Goal: Task Accomplishment & Management: Manage account settings

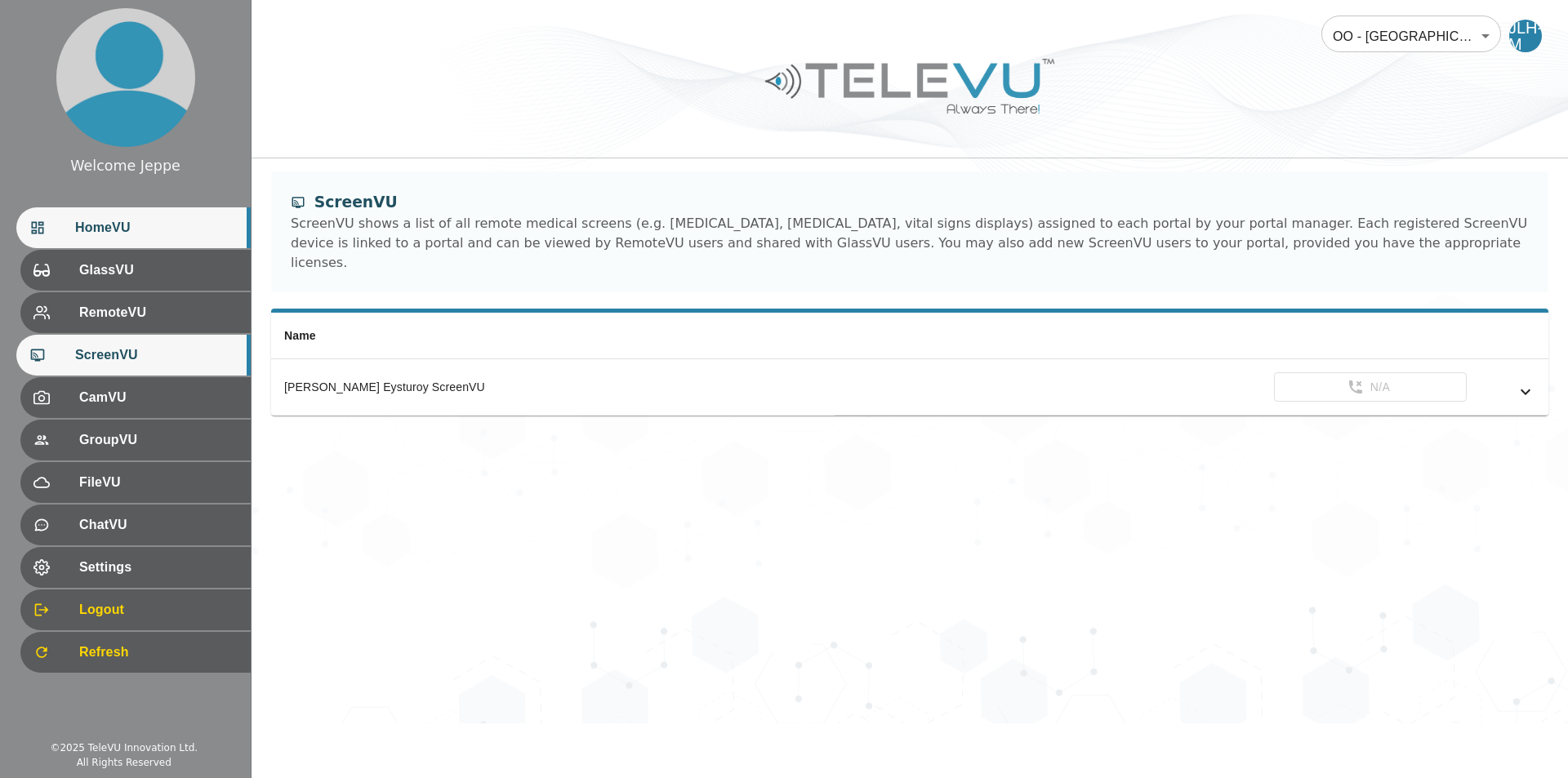
click at [124, 221] on span "HomeVU" at bounding box center [156, 227] width 163 height 20
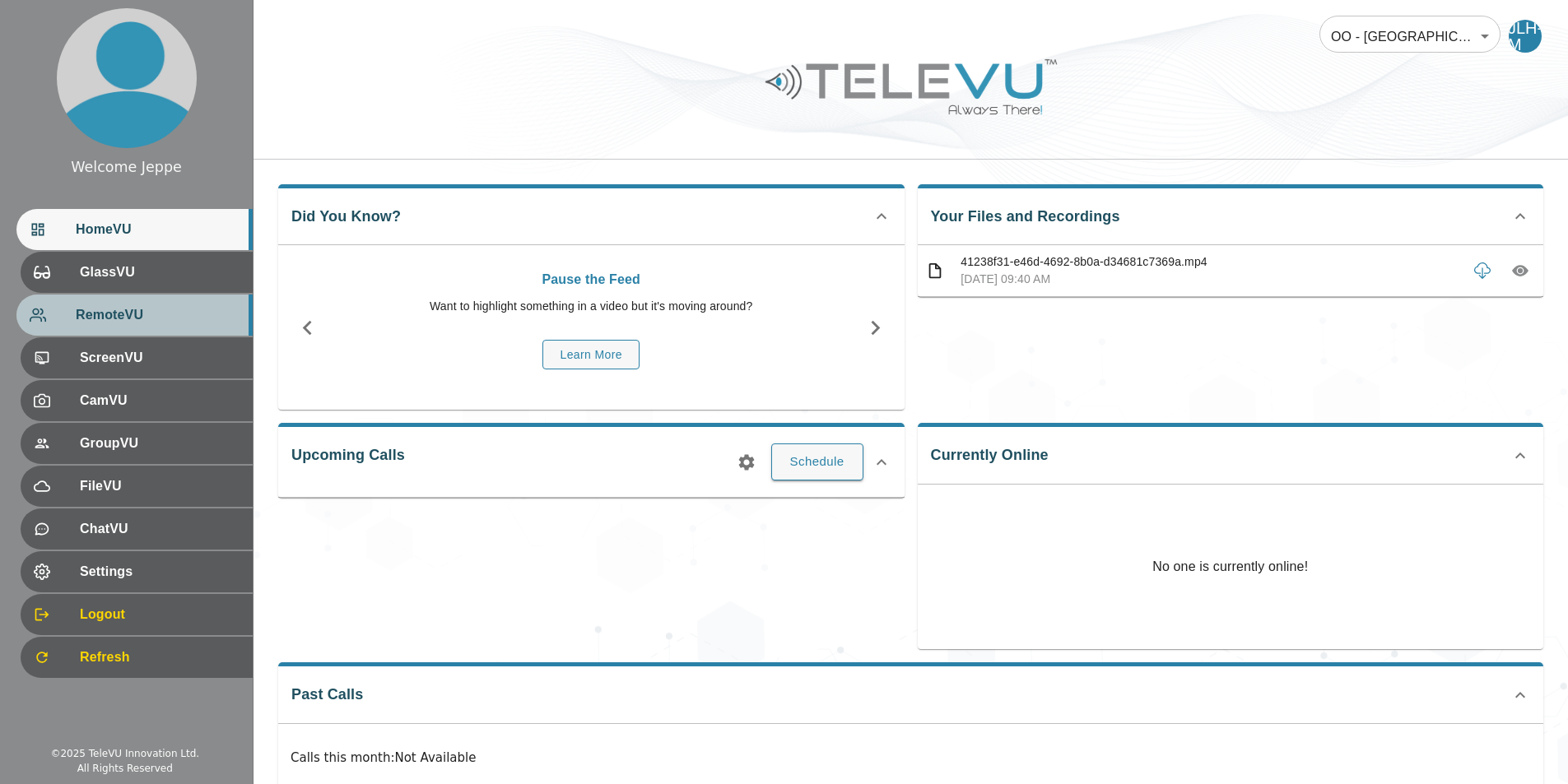
click at [146, 321] on span "RemoteVU" at bounding box center [158, 315] width 164 height 20
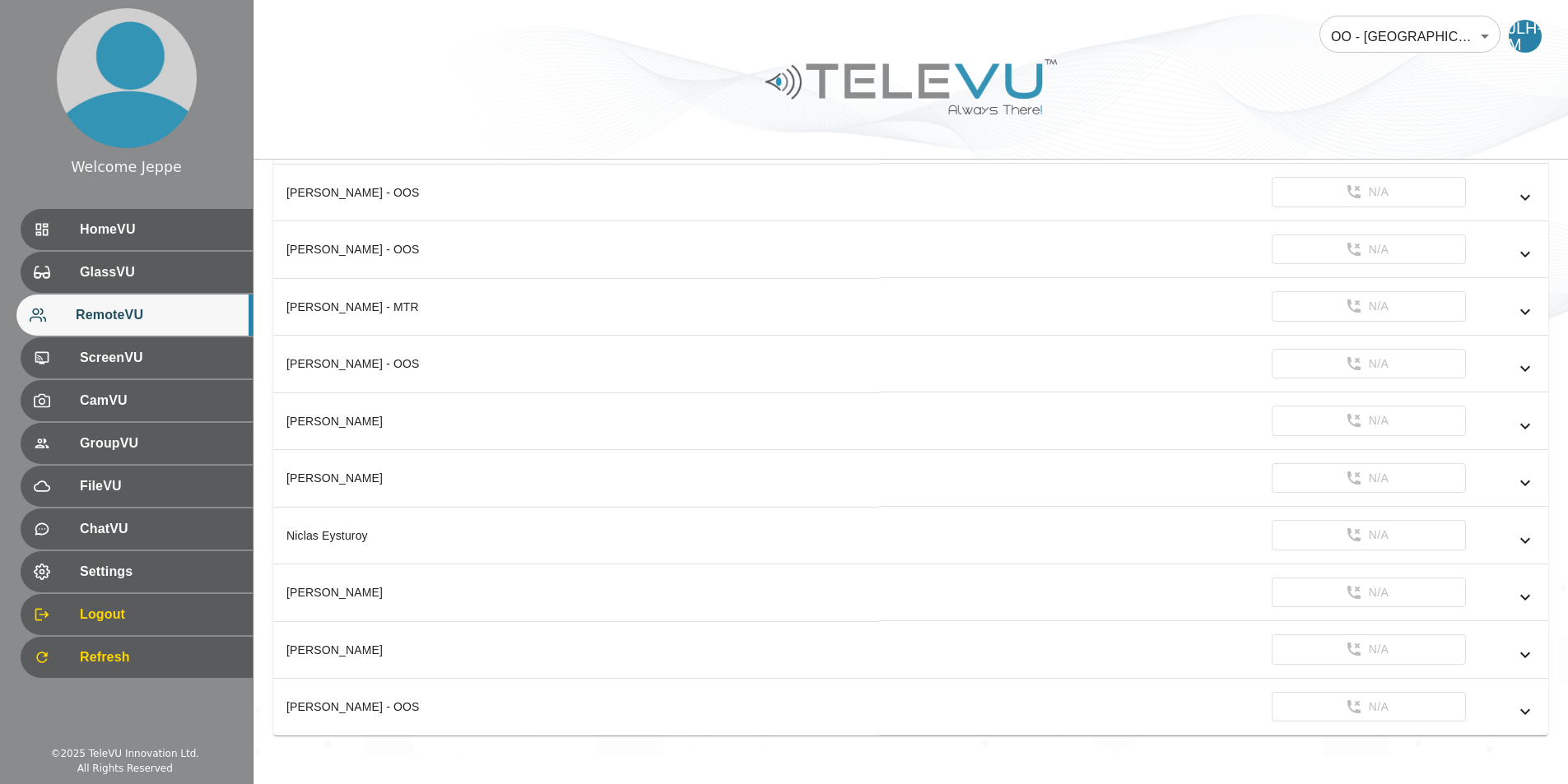
scroll to position [705, 0]
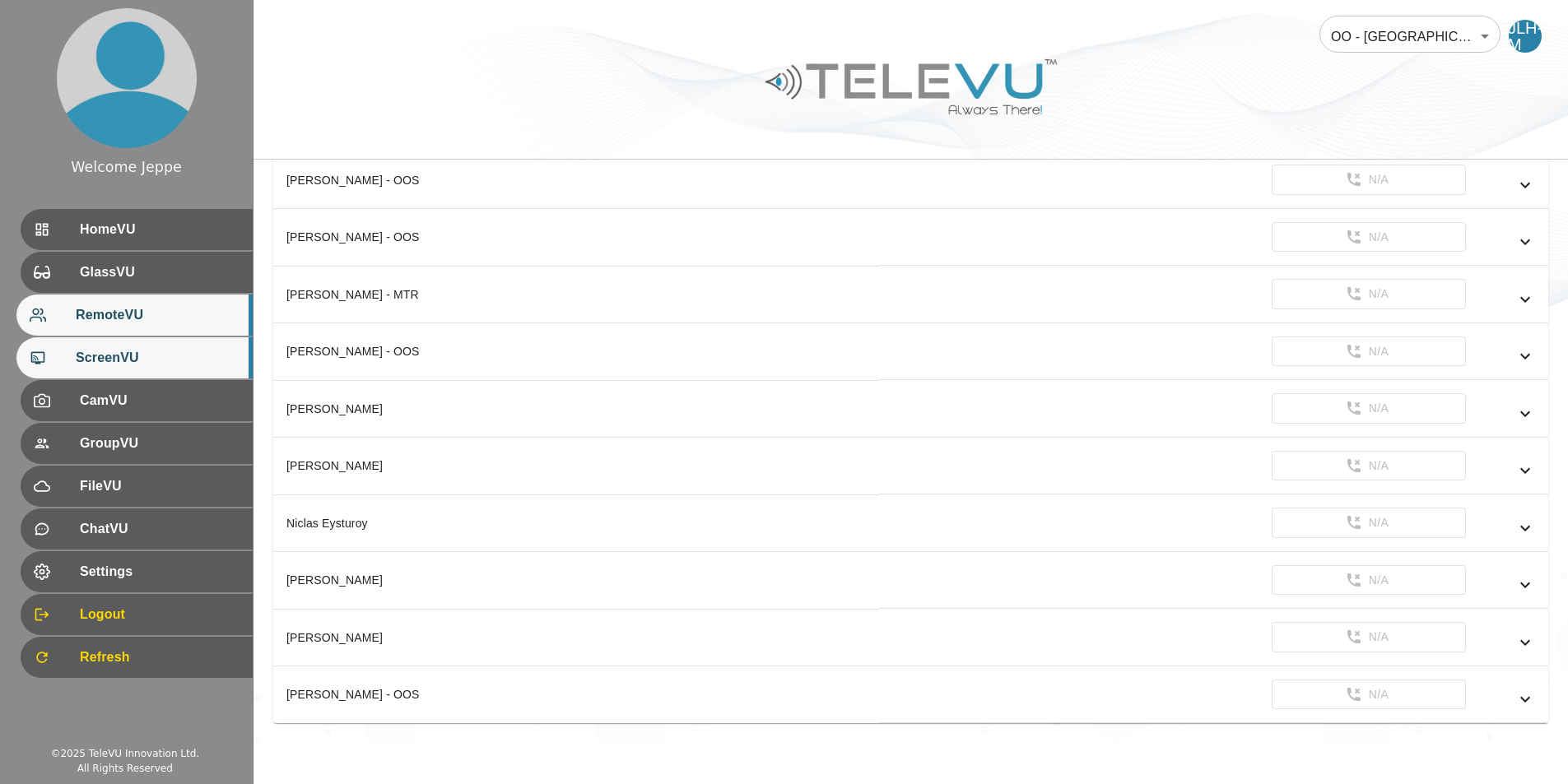
click at [172, 354] on span "ScreenVU" at bounding box center [158, 358] width 164 height 20
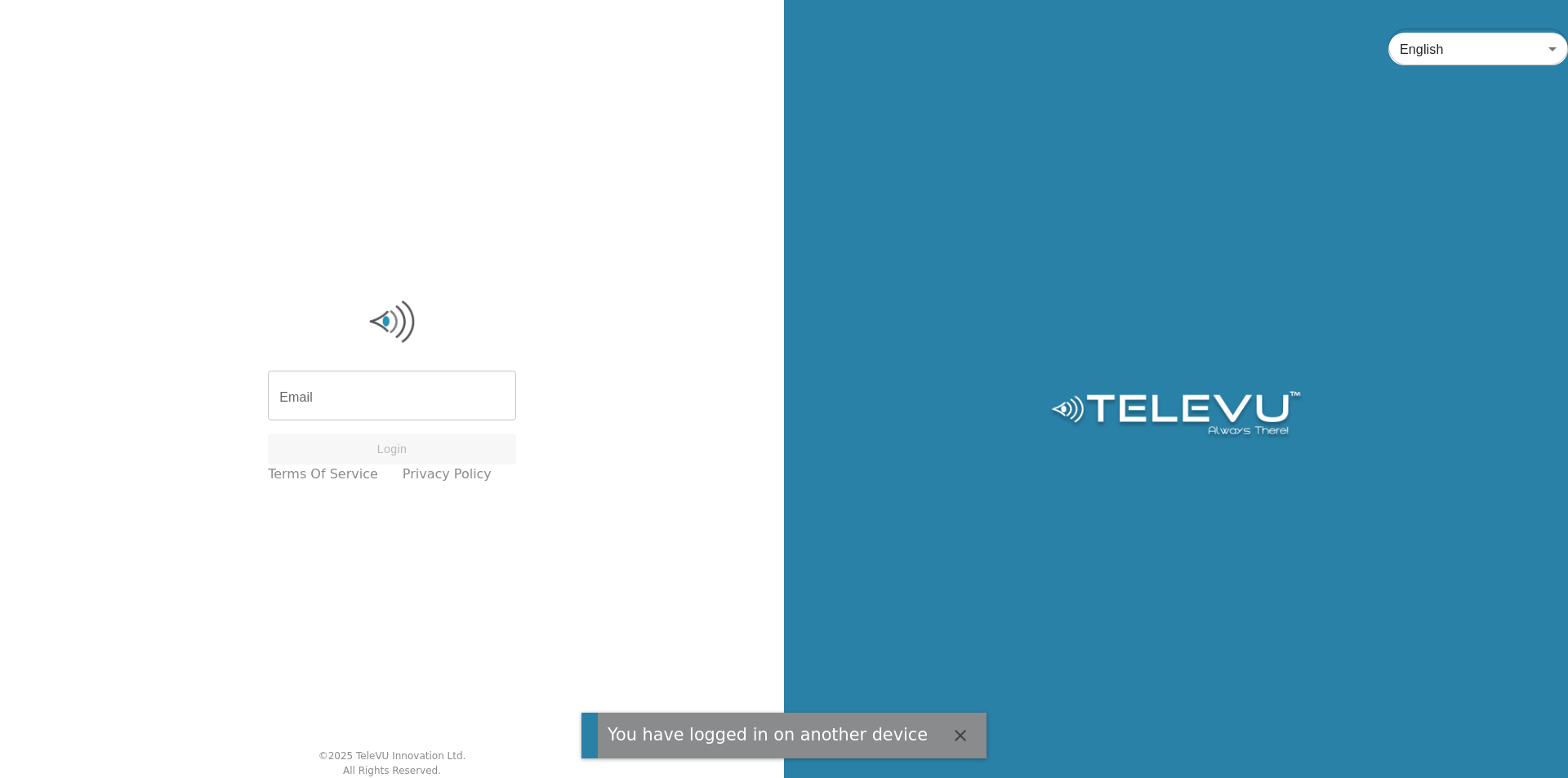
click at [412, 404] on input "Email" at bounding box center [391, 398] width 248 height 46
type input "[EMAIL_ADDRESS][PERSON_NAME][DOMAIN_NAME]"
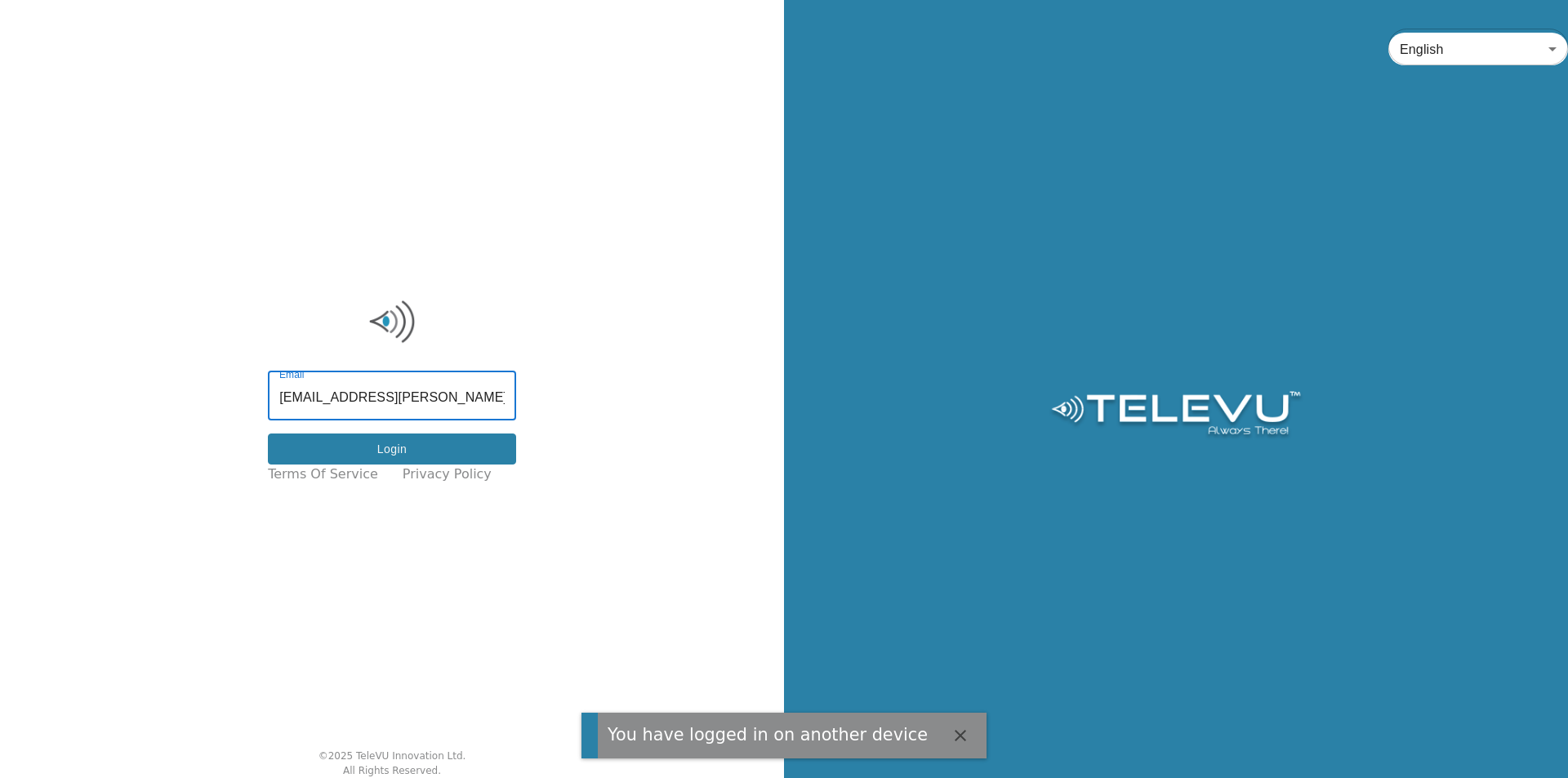
click at [367, 456] on button "Login" at bounding box center [391, 449] width 248 height 32
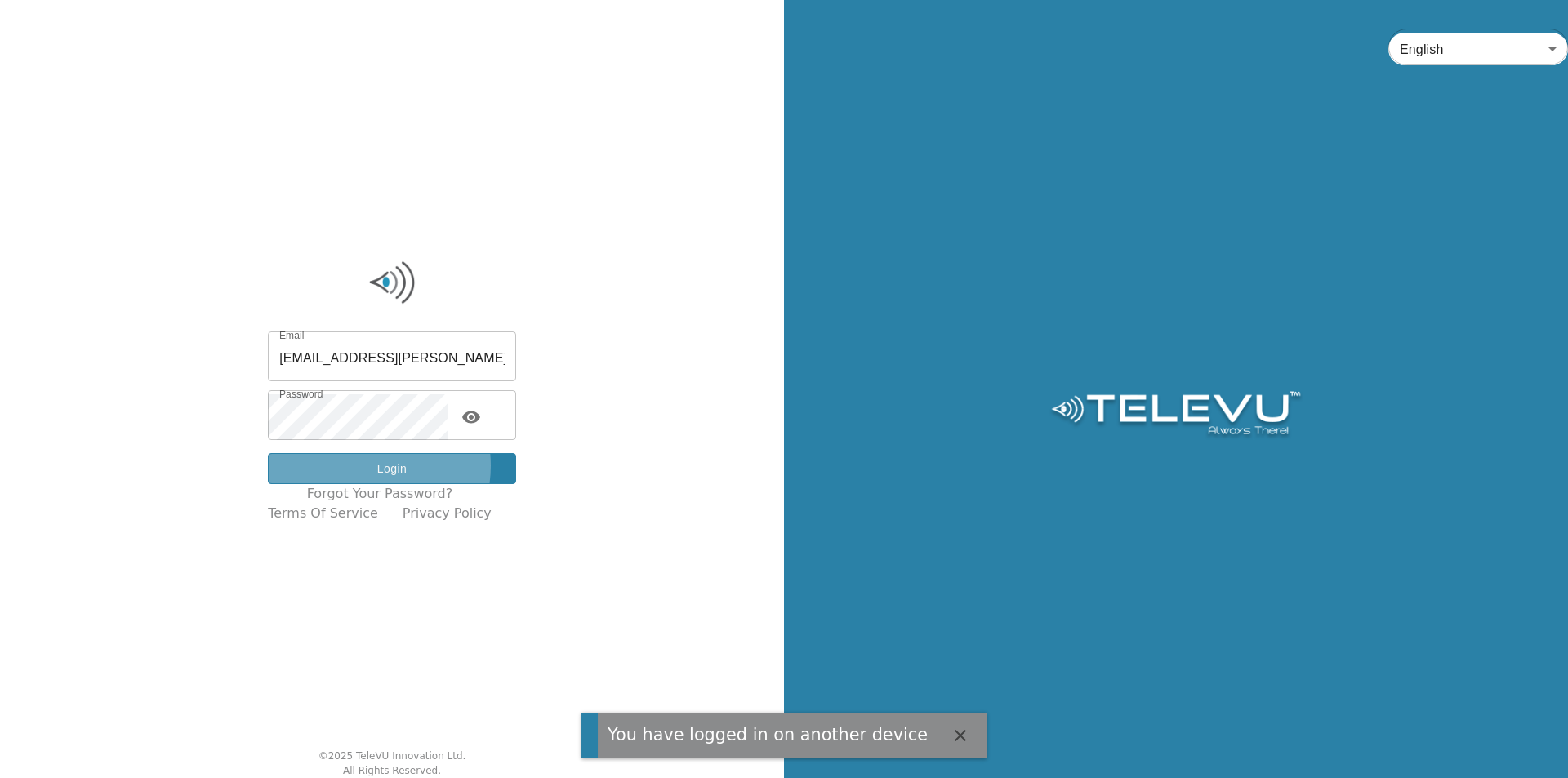
click at [373, 466] on button "Login" at bounding box center [391, 469] width 248 height 32
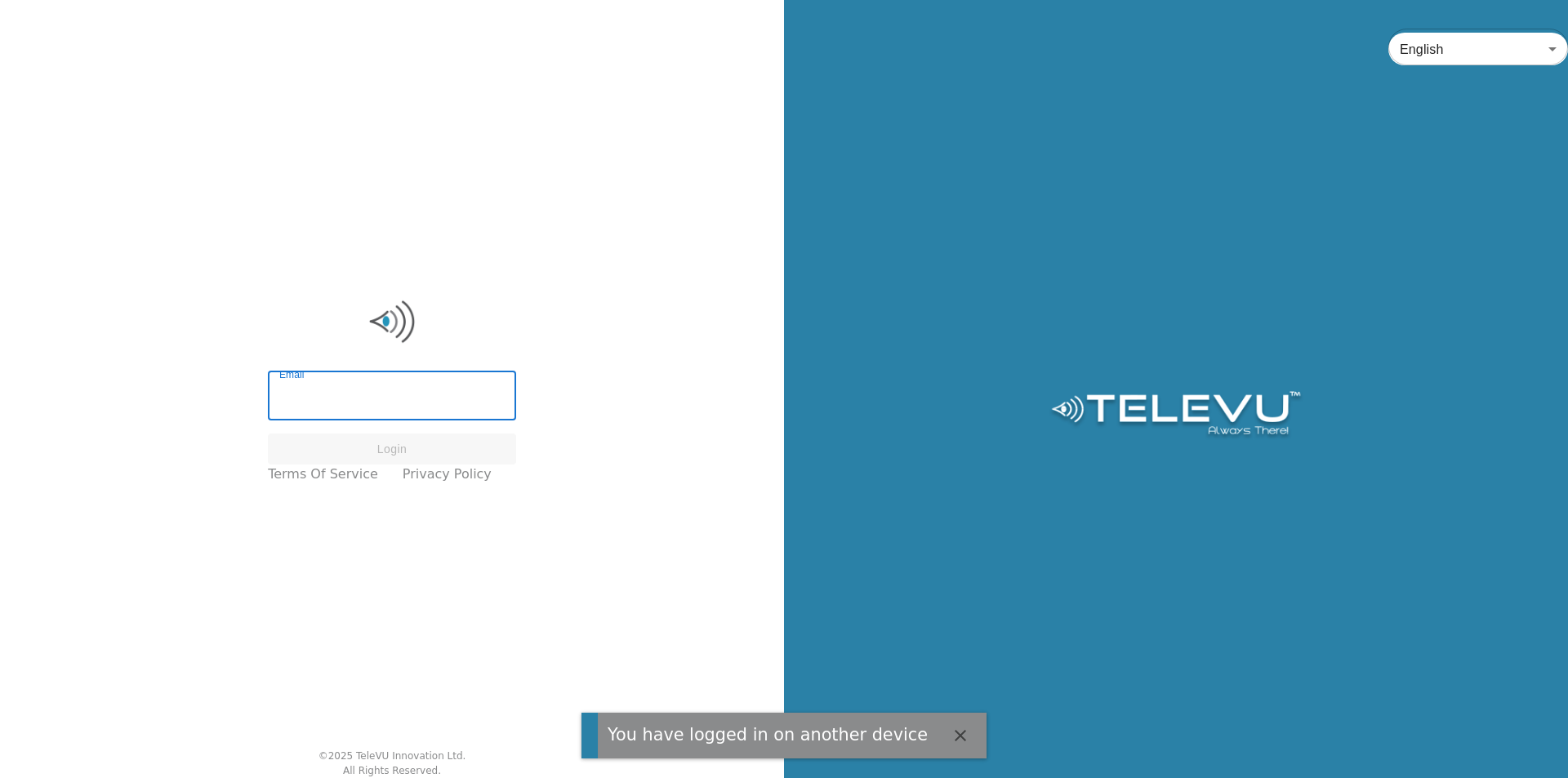
click at [336, 390] on input "Email" at bounding box center [391, 398] width 248 height 46
type input "[EMAIL_ADDRESS][PERSON_NAME][DOMAIN_NAME]"
click at [349, 443] on button "Login" at bounding box center [391, 449] width 248 height 32
